Goal: Task Accomplishment & Management: Use online tool/utility

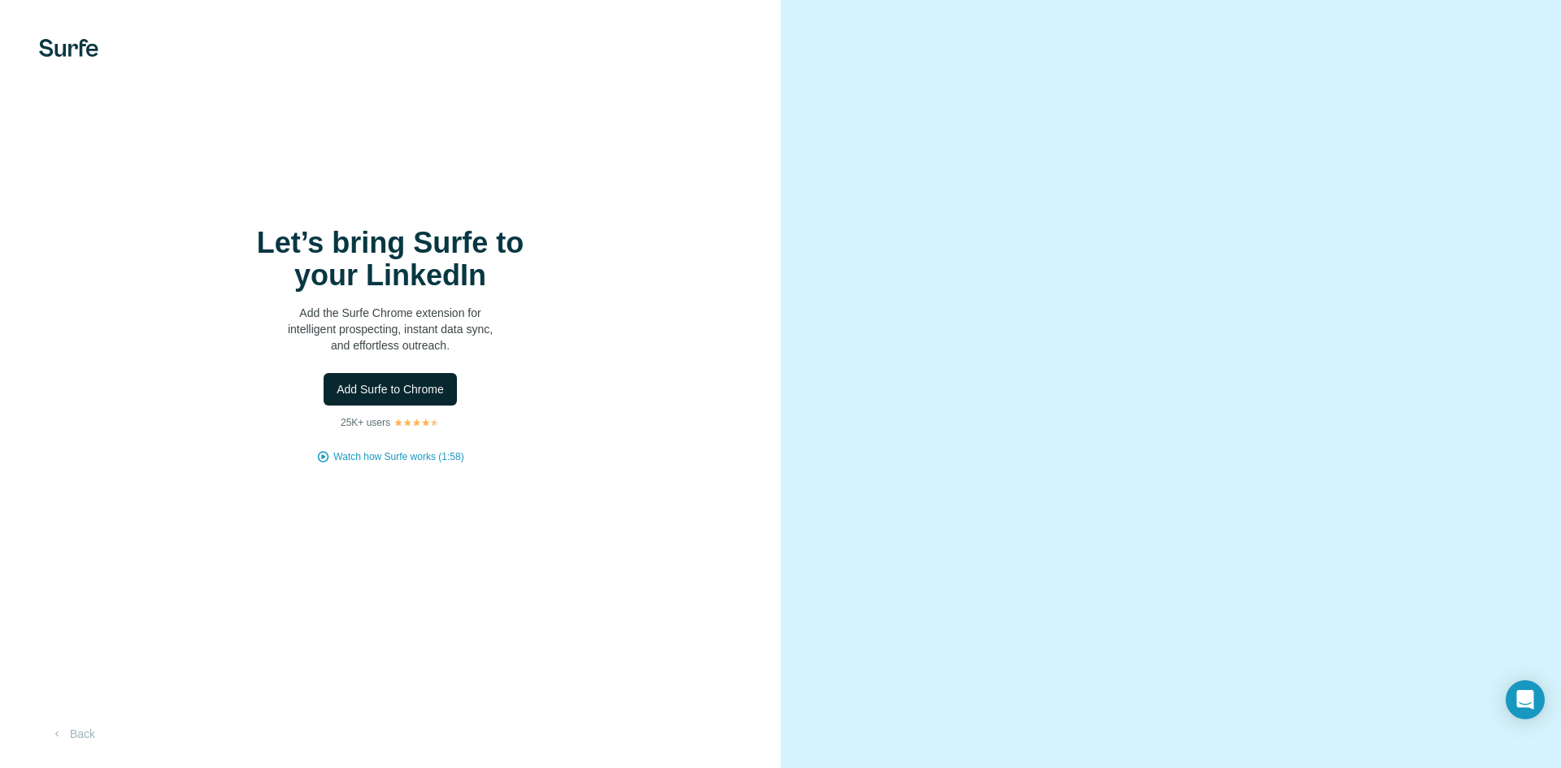
click at [439, 400] on button "Add Surfe to Chrome" at bounding box center [390, 389] width 133 height 33
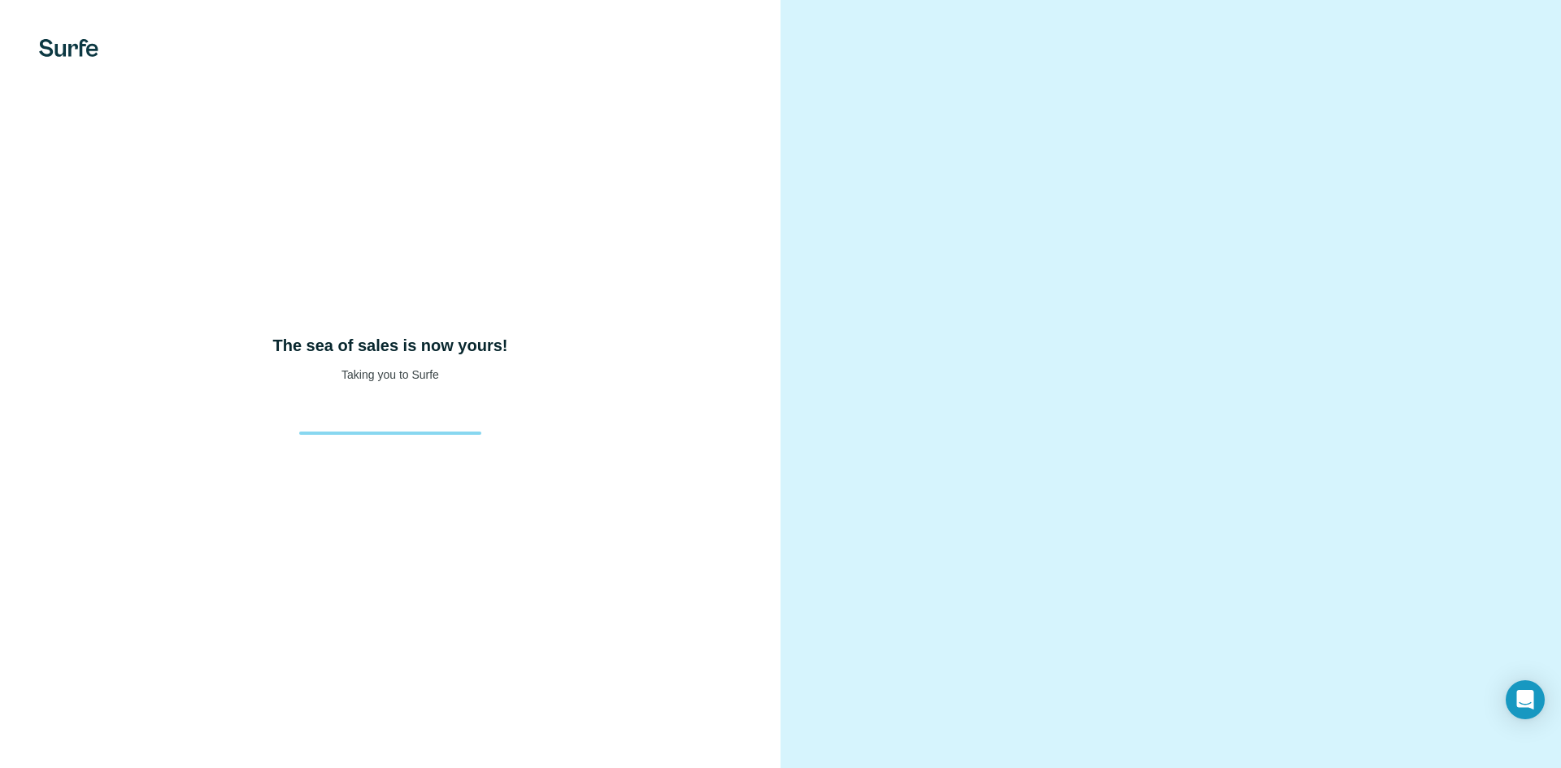
click at [395, 459] on div "The sea of sales is now yours! Taking you to Surfe" at bounding box center [390, 384] width 781 height 768
